Goal: Task Accomplishment & Management: Use online tool/utility

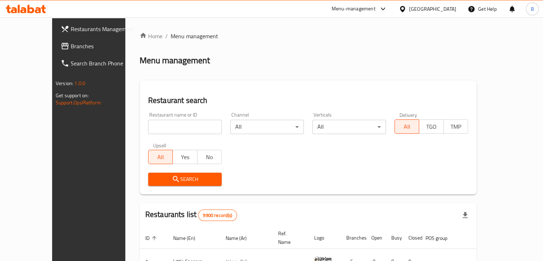
click at [186, 126] on input "search" at bounding box center [185, 127] width 74 height 14
type input "dono"
click button "Search" at bounding box center [185, 178] width 74 height 13
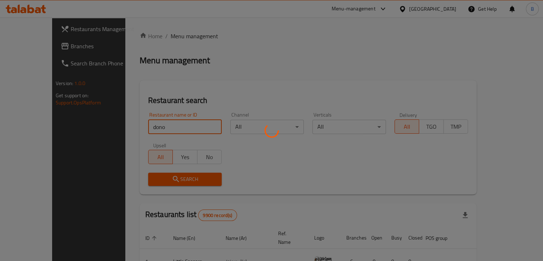
click button "Search" at bounding box center [185, 178] width 74 height 13
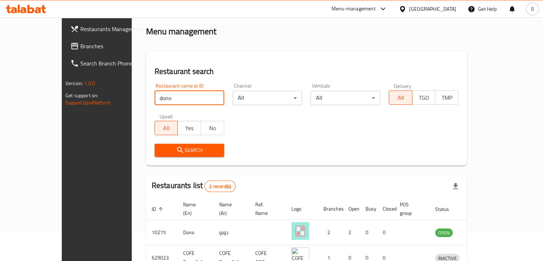
scroll to position [69, 0]
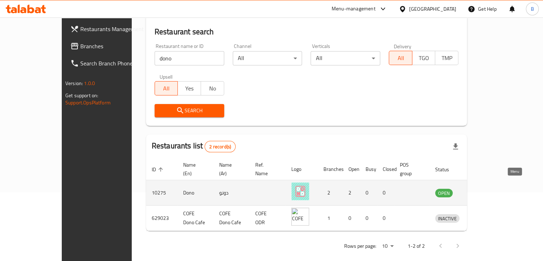
click at [481, 191] on icon "enhanced table" at bounding box center [479, 192] width 2 height 3
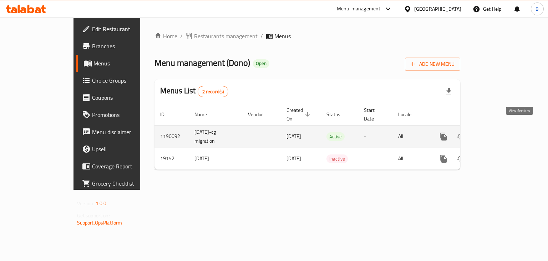
click at [504, 130] on link "enhanced table" at bounding box center [495, 136] width 17 height 17
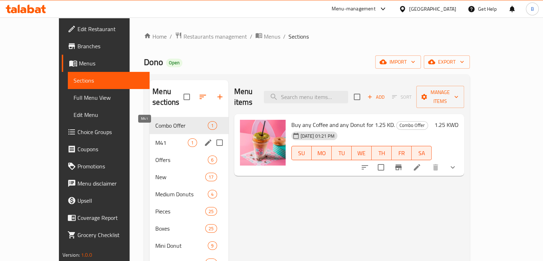
click at [155, 138] on span "M41" at bounding box center [171, 142] width 32 height 9
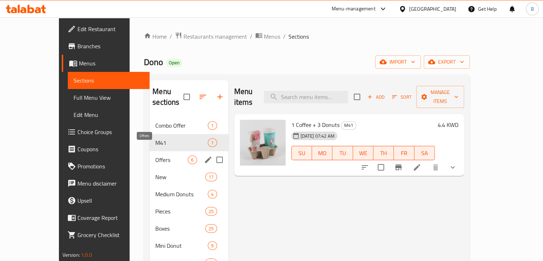
click at [155, 155] on span "Offers" at bounding box center [171, 159] width 32 height 9
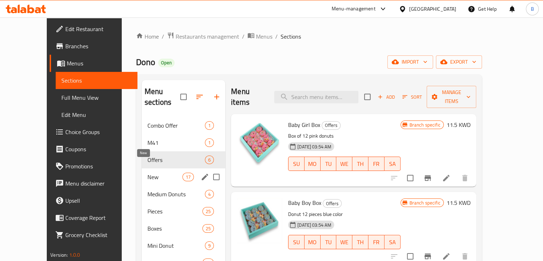
click at [150, 172] on span "New" at bounding box center [164, 176] width 35 height 9
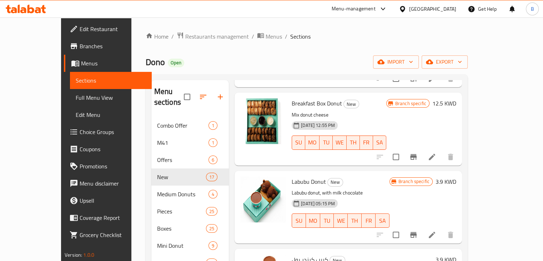
scroll to position [750, 0]
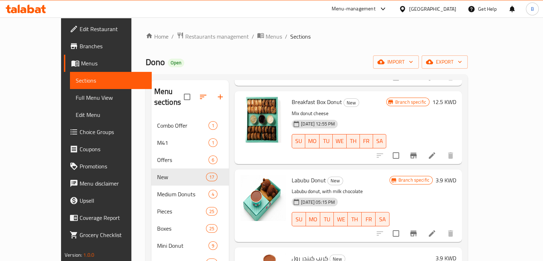
click at [298, 175] on span "Labubu Donut" at bounding box center [309, 180] width 34 height 11
copy h6 "Labubu Donut"
